Goal: Transaction & Acquisition: Purchase product/service

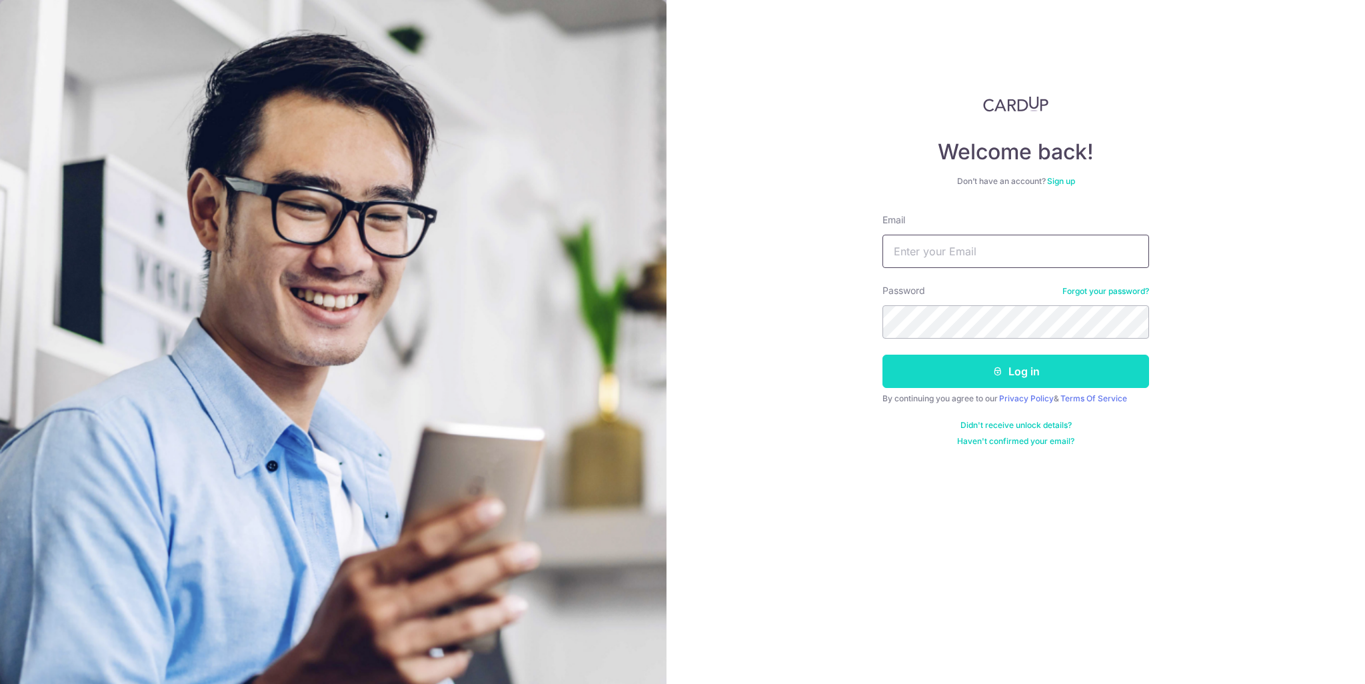
type input "constance@cmd.sg"
click at [1008, 369] on button "Log in" at bounding box center [1015, 371] width 267 height 33
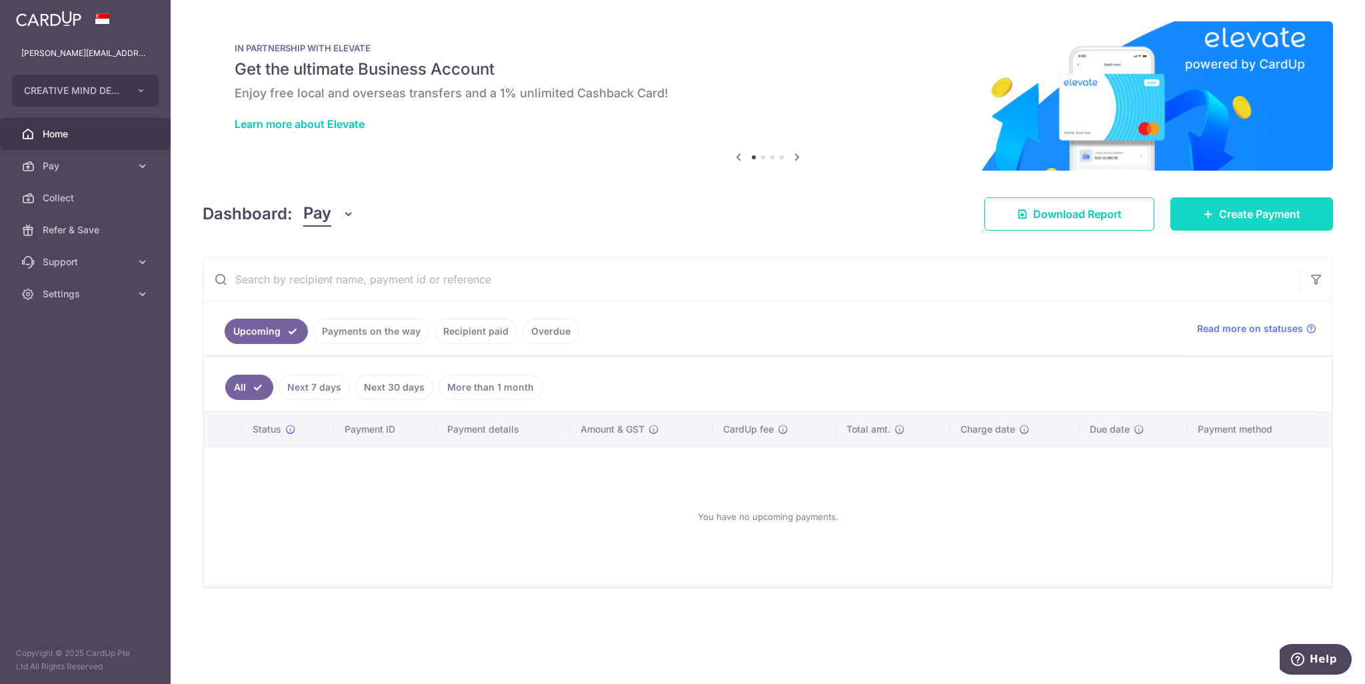
click at [1240, 216] on span "Create Payment" at bounding box center [1259, 214] width 81 height 16
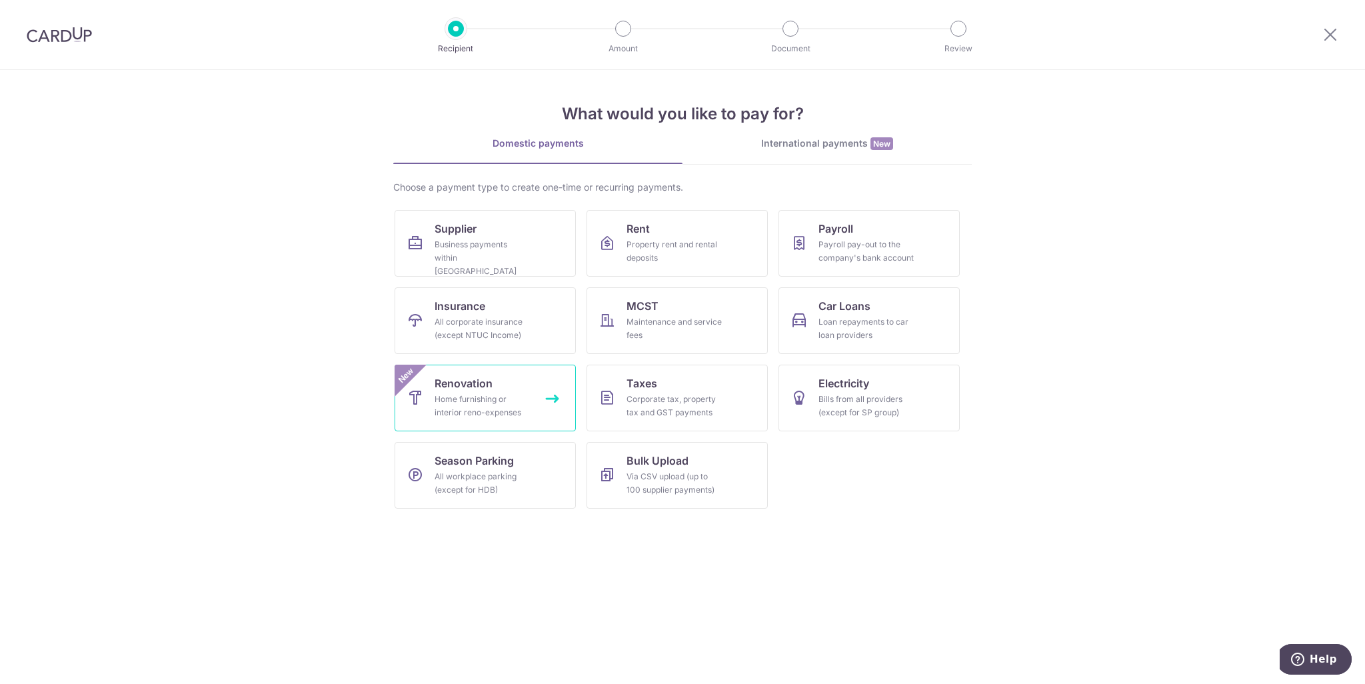
click at [472, 401] on div "Home furnishing or interior reno-expenses" at bounding box center [483, 406] width 96 height 27
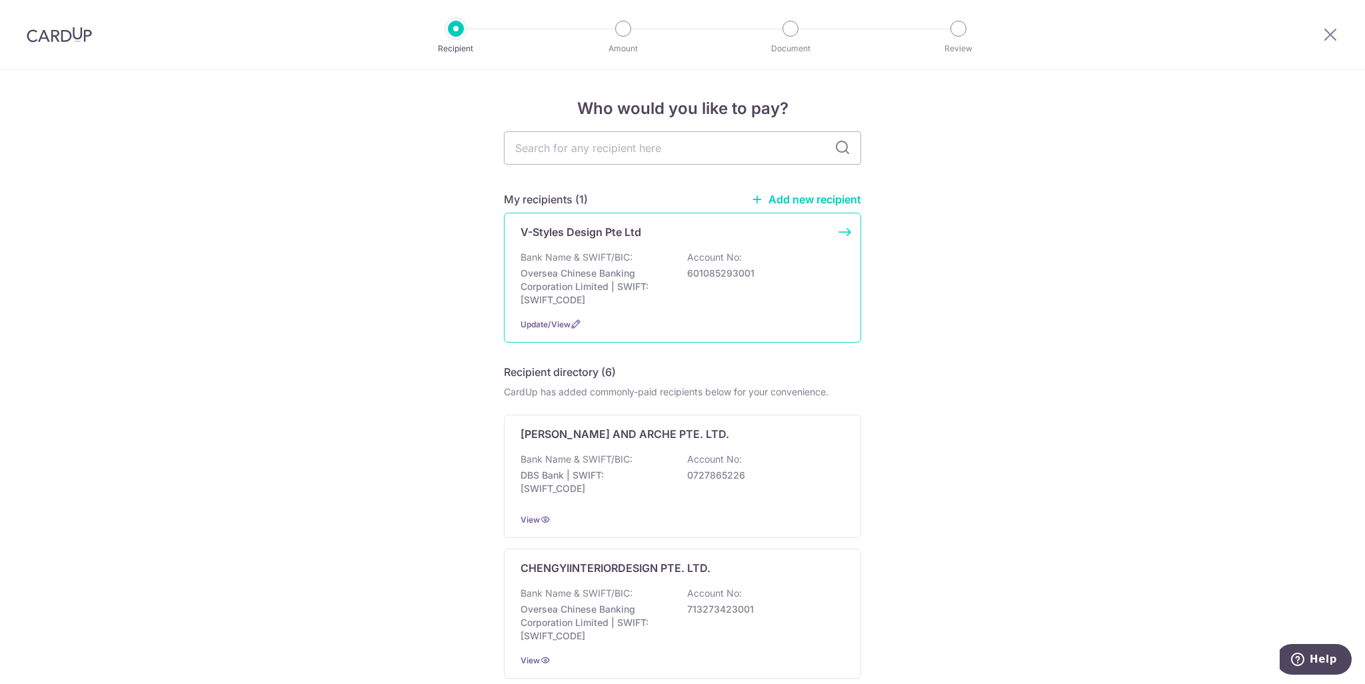
click at [556, 273] on p "Oversea Chinese Banking Corporation Limited | SWIFT: [SWIFT_CODE]" at bounding box center [595, 287] width 149 height 40
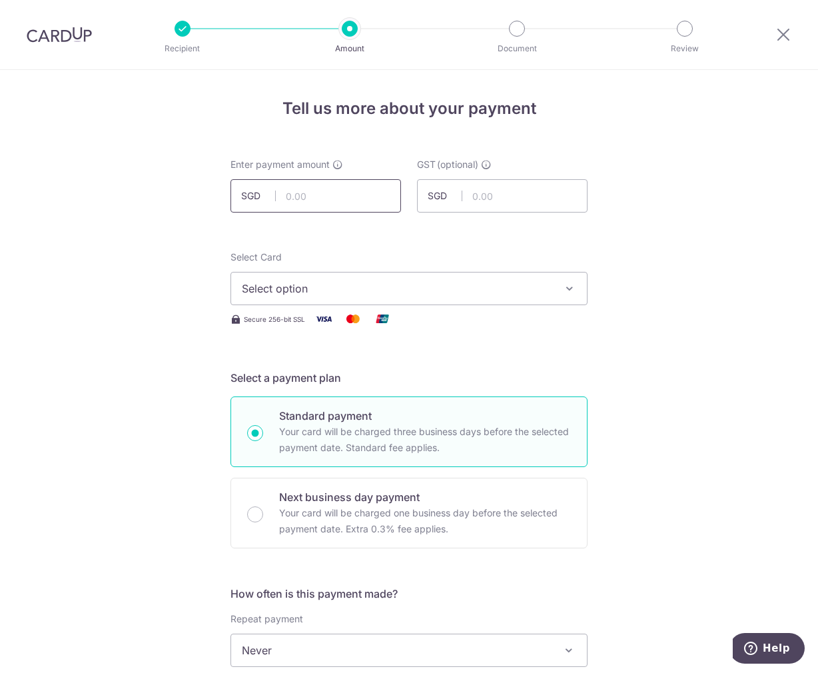
click at [304, 195] on input "text" at bounding box center [316, 195] width 171 height 33
type input "10,300.00"
click at [493, 198] on input "text" at bounding box center [502, 195] width 171 height 33
click button "Add Card" at bounding box center [0, 0] width 0 height 0
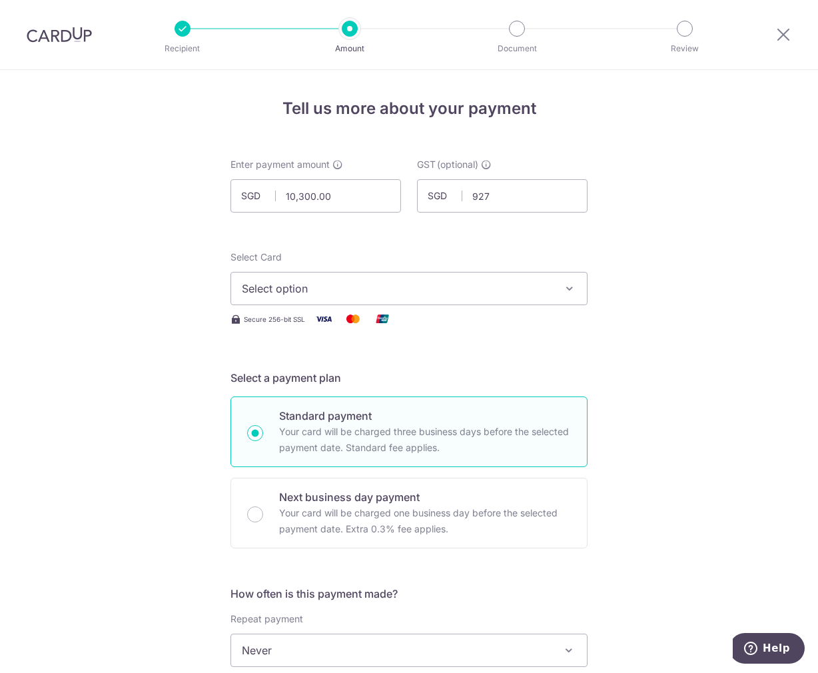
type input "927.00"
click at [567, 291] on icon "button" at bounding box center [569, 288] width 13 height 13
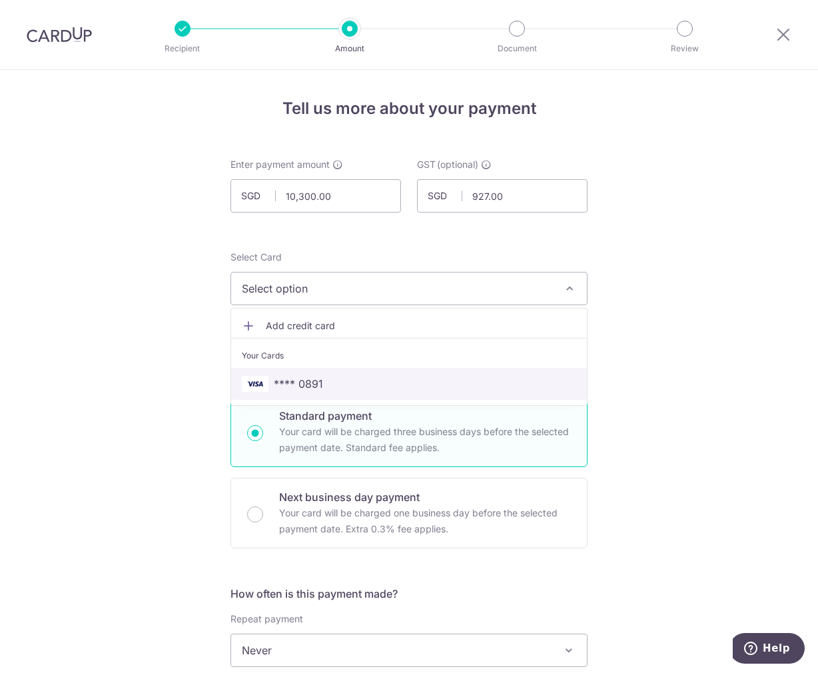
click at [301, 382] on span "**** 0891" at bounding box center [298, 384] width 49 height 16
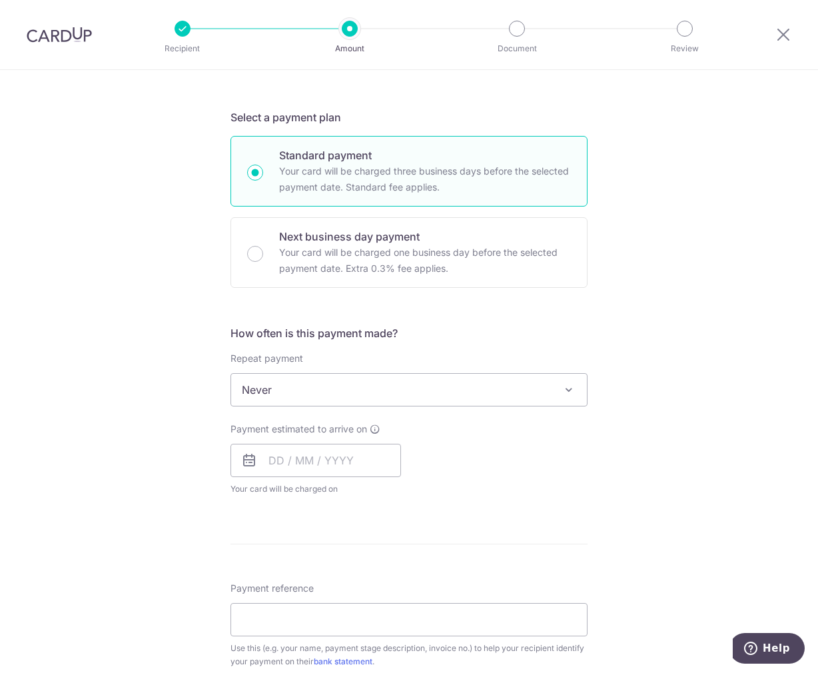
scroll to position [267, 0]
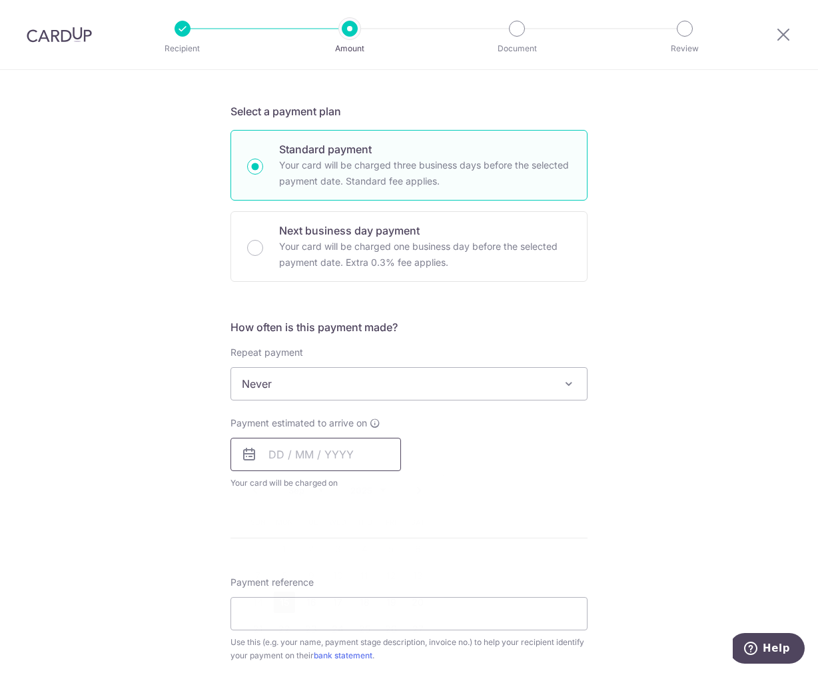
click at [312, 449] on input "text" at bounding box center [316, 454] width 171 height 33
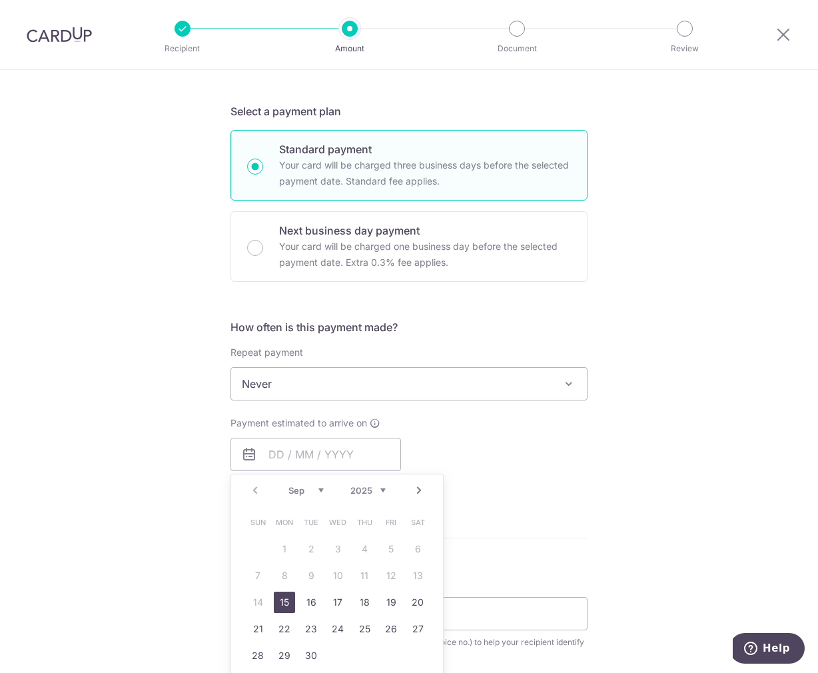
click at [280, 602] on link "15" at bounding box center [284, 602] width 21 height 21
type input "[DATE]"
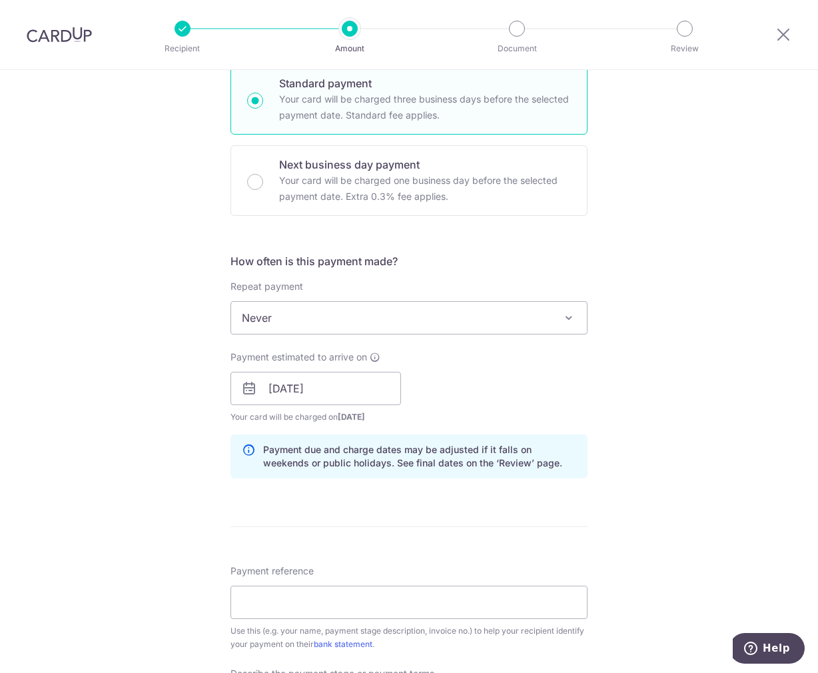
scroll to position [467, 0]
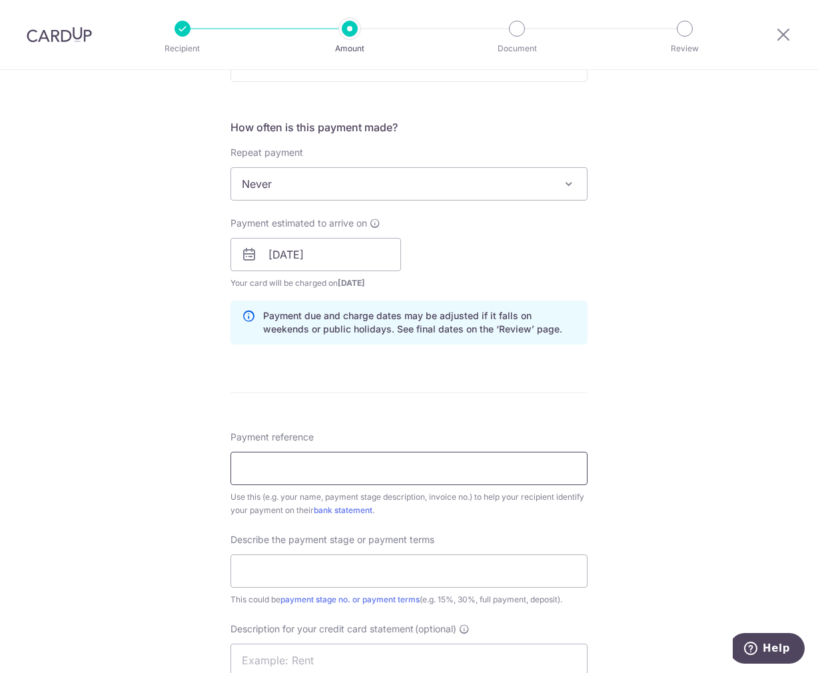
click at [241, 459] on input "Payment reference" at bounding box center [409, 468] width 357 height 33
click at [329, 466] on input "V-Styles INV-VSD-2372" at bounding box center [409, 468] width 357 height 33
type input "V-Styles INV-VSD2372"
click at [281, 571] on input "text" at bounding box center [409, 571] width 357 height 33
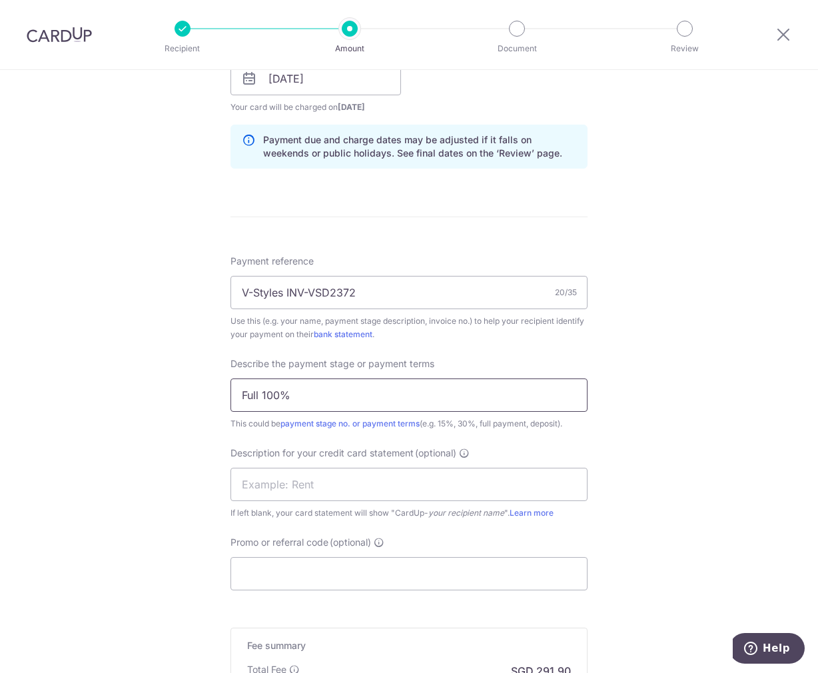
scroll to position [666, 0]
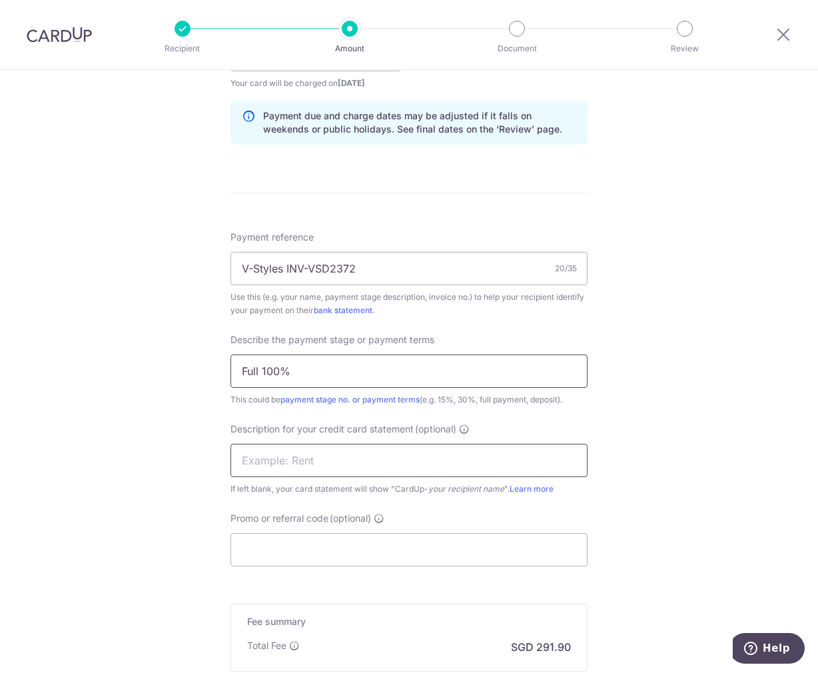
type input "Full 100%"
click at [302, 462] on input "text" at bounding box center [409, 460] width 357 height 33
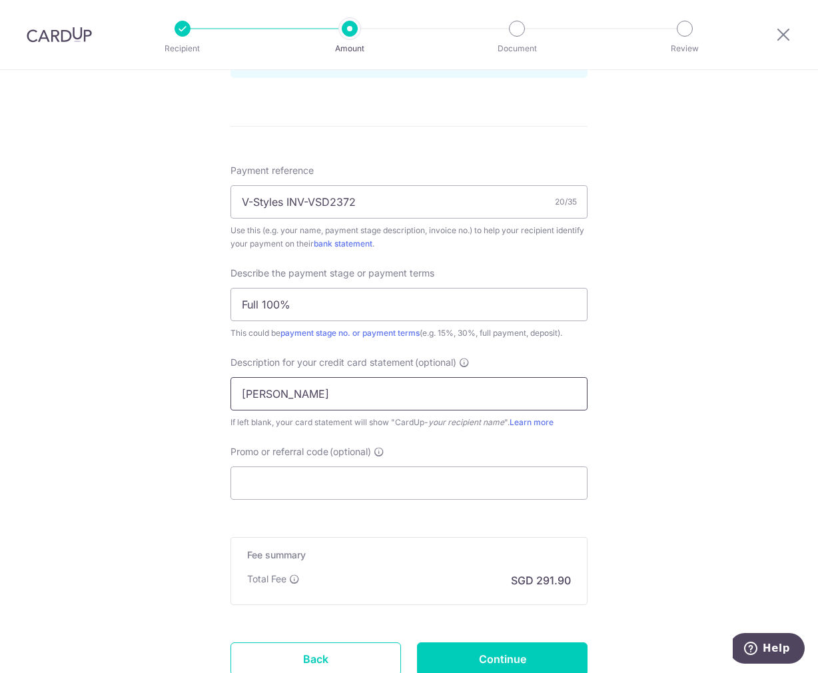
type input "[PERSON_NAME]"
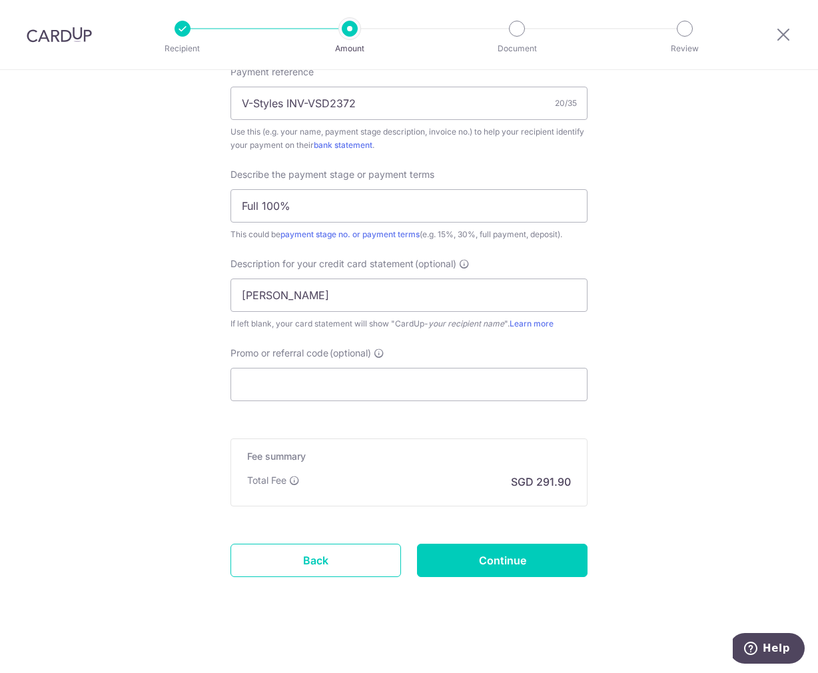
scroll to position [834, 0]
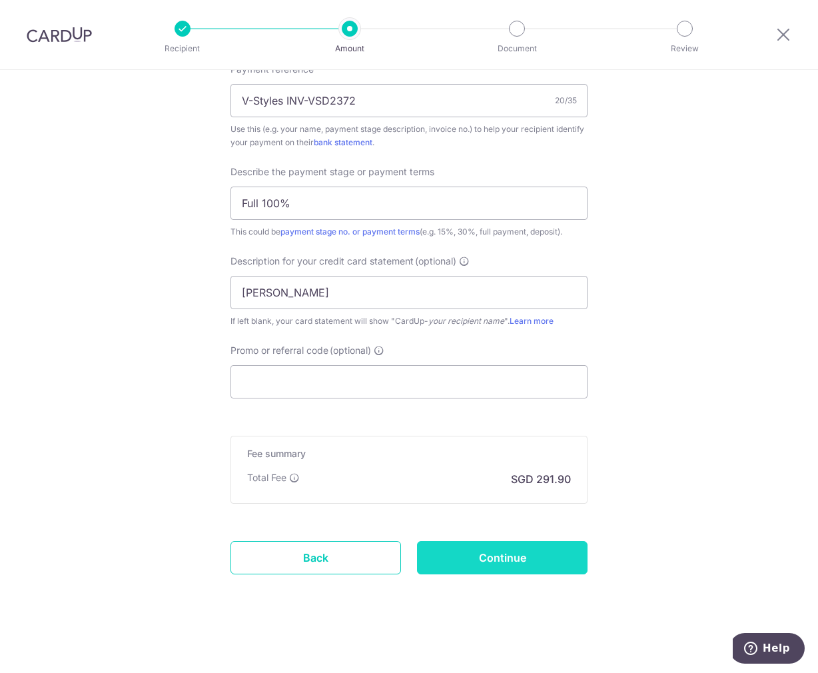
click at [491, 557] on input "Continue" at bounding box center [502, 557] width 171 height 33
type input "Create Schedule"
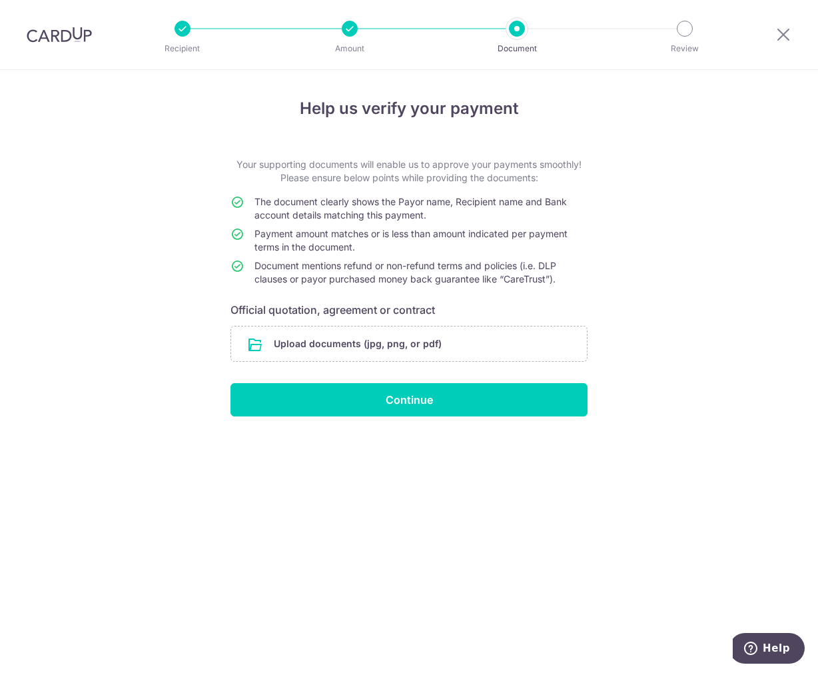
click at [594, 479] on div "Help us verify your payment Your supporting documents will enable us to approve…" at bounding box center [409, 371] width 818 height 603
click at [341, 345] on input "file" at bounding box center [409, 344] width 356 height 35
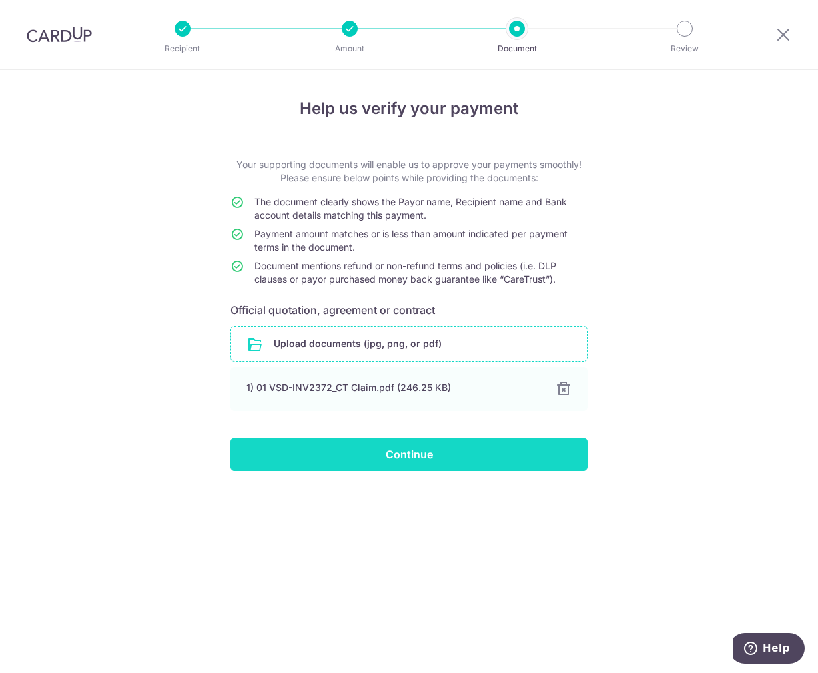
click at [413, 458] on input "Continue" at bounding box center [409, 454] width 357 height 33
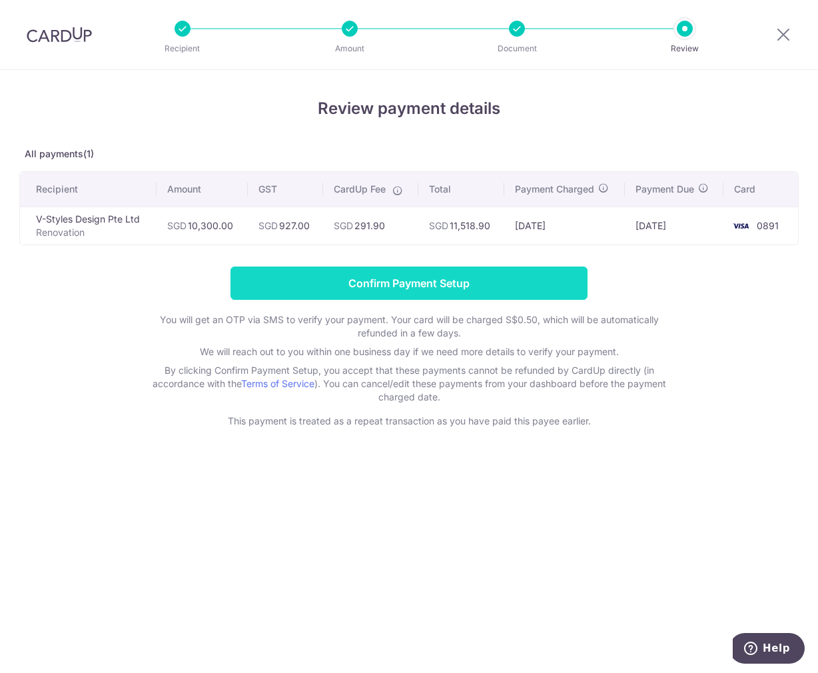
click at [380, 285] on input "Confirm Payment Setup" at bounding box center [409, 283] width 357 height 33
